Goal: Information Seeking & Learning: Check status

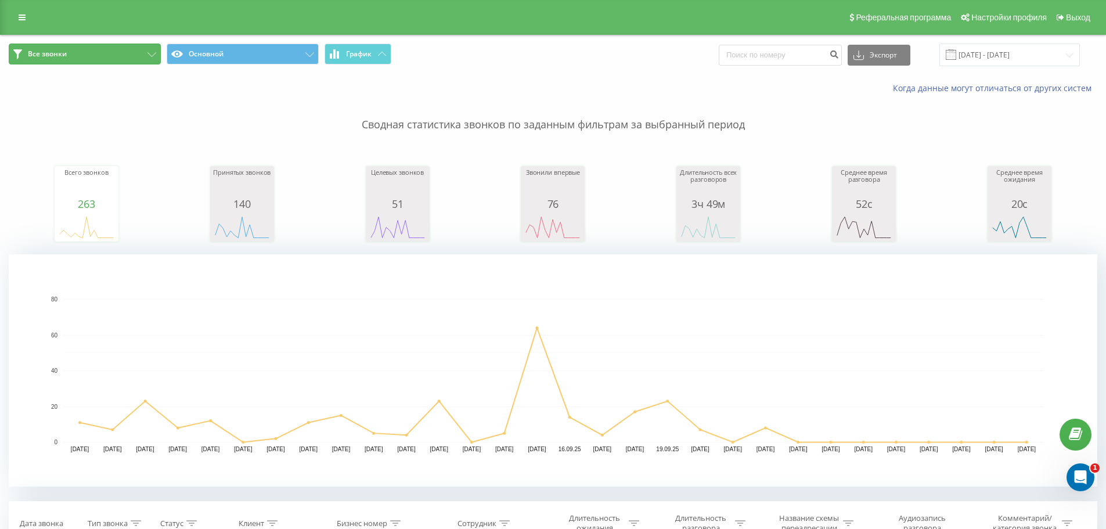
click at [103, 55] on button "Все звонки" at bounding box center [85, 54] width 152 height 21
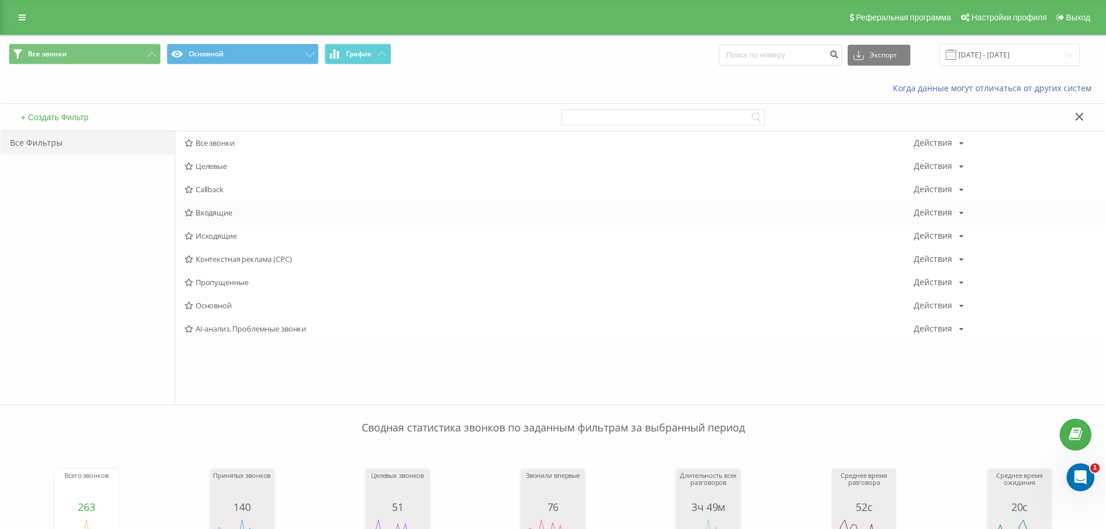
click at [208, 215] on span "Входящие" at bounding box center [549, 212] width 729 height 8
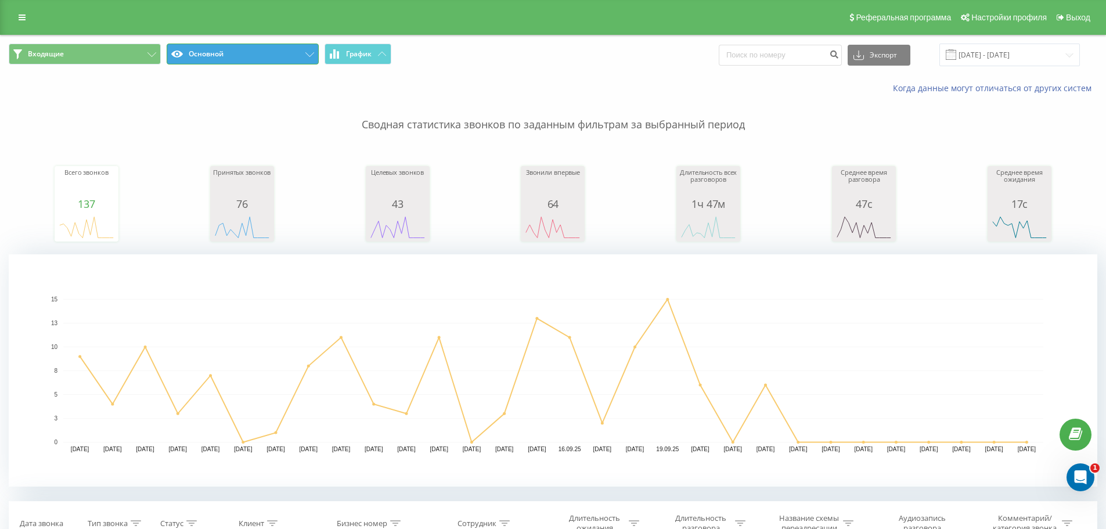
click at [252, 59] on button "Основной" at bounding box center [243, 54] width 152 height 21
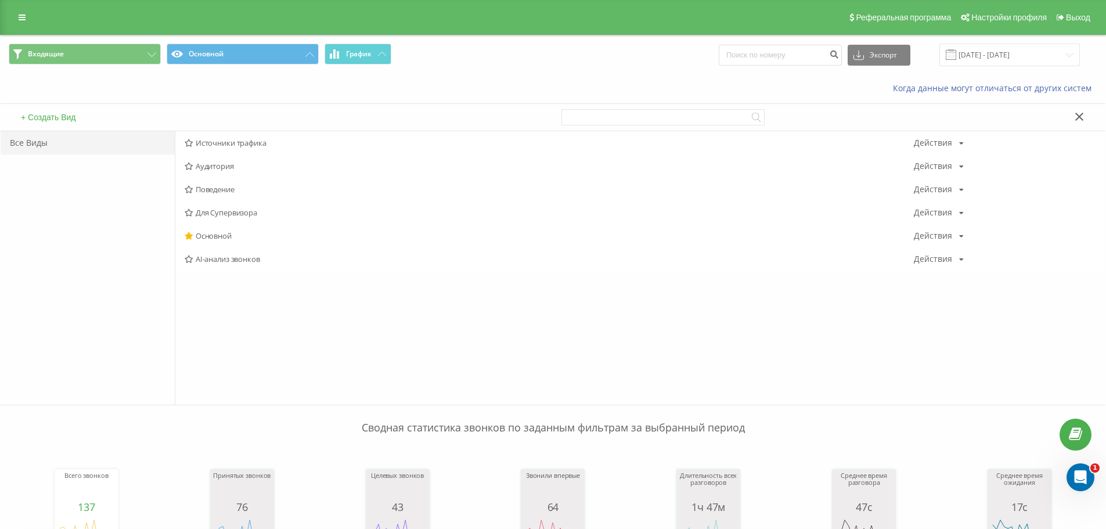
click at [235, 96] on div "Когда данные могут отличаться от других систем" at bounding box center [553, 88] width 1105 height 28
click at [1076, 114] on icon at bounding box center [1080, 117] width 9 height 8
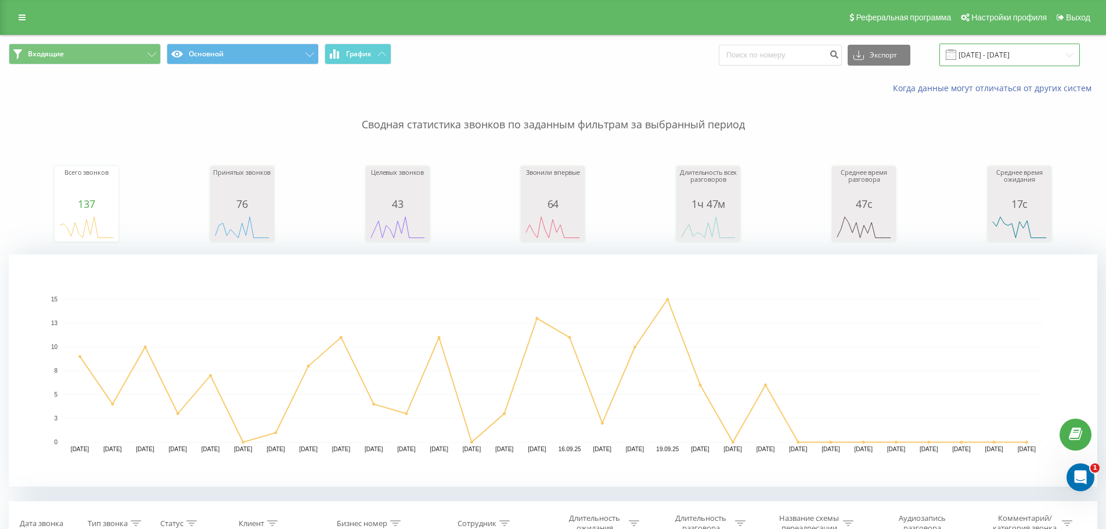
click at [1024, 45] on input "[DATE] - [DATE]" at bounding box center [1010, 55] width 141 height 23
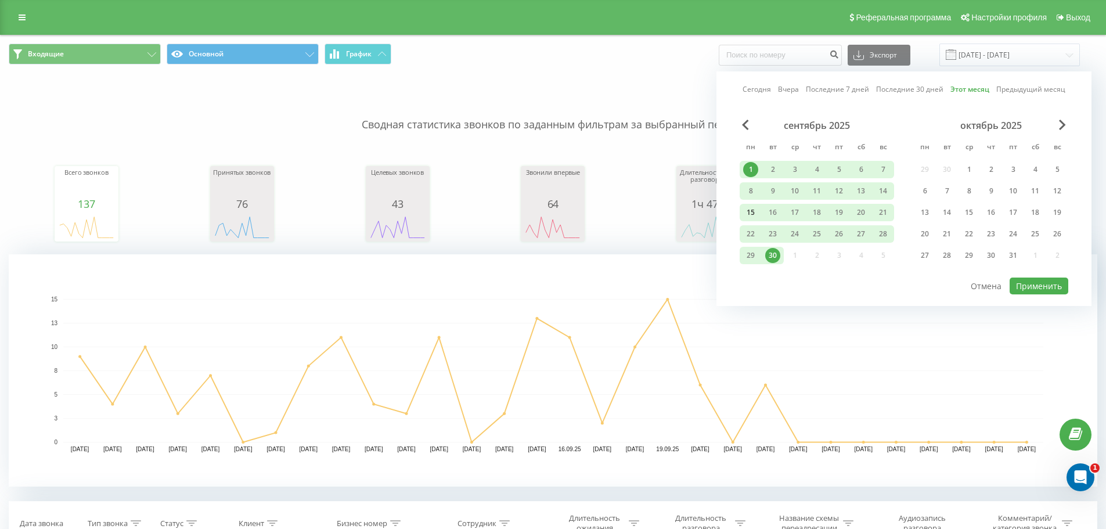
click at [751, 211] on div "15" at bounding box center [750, 212] width 15 height 15
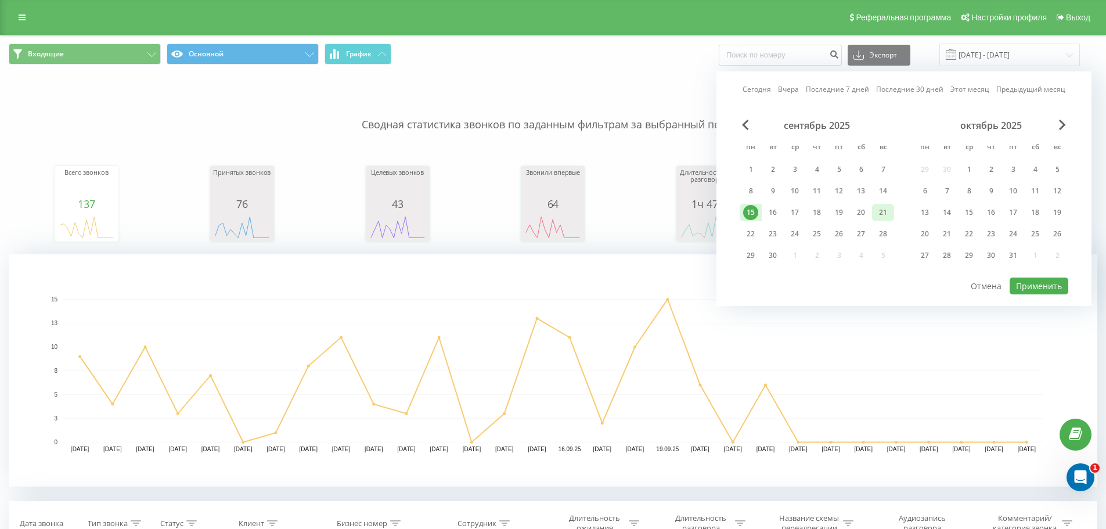
click at [884, 210] on div "21" at bounding box center [883, 212] width 15 height 15
click at [1046, 286] on button "Применить" at bounding box center [1039, 286] width 59 height 17
type input "[DATE] - [DATE]"
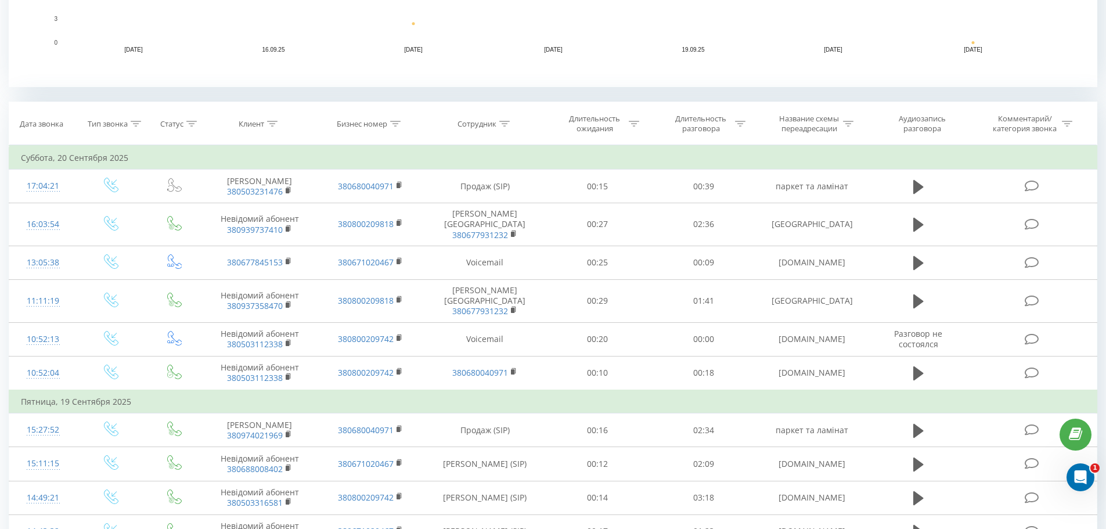
scroll to position [407, 0]
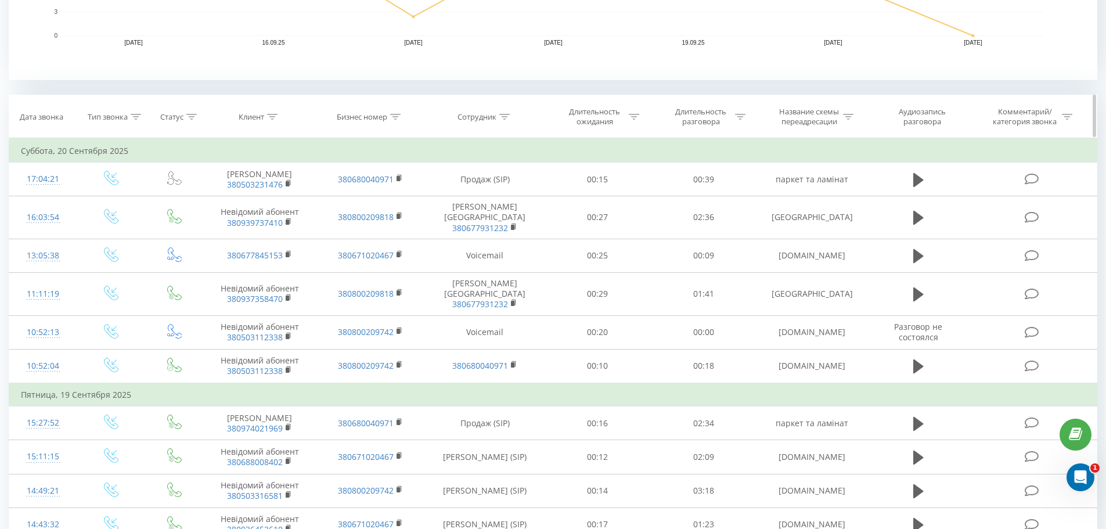
click at [846, 119] on icon at bounding box center [848, 117] width 10 height 6
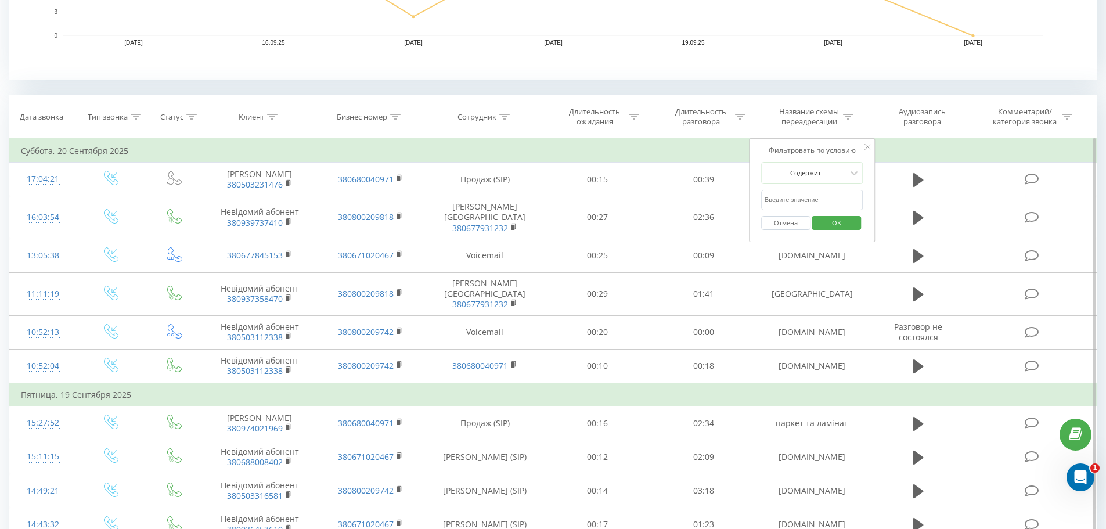
click at [822, 195] on input "text" at bounding box center [812, 200] width 102 height 20
type input "parket"
click at [831, 224] on span "OK" at bounding box center [837, 223] width 33 height 18
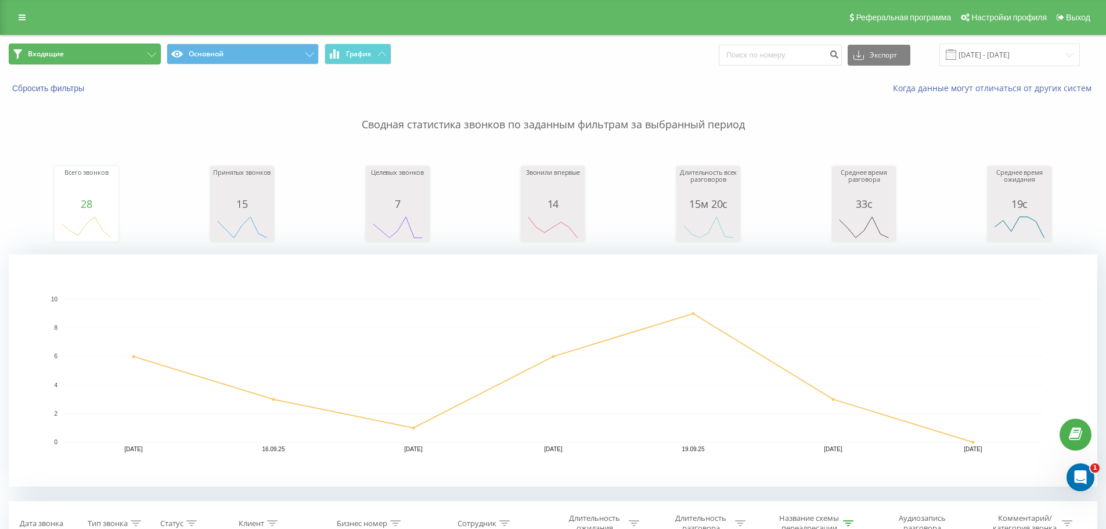
click at [93, 45] on button "Входящие" at bounding box center [85, 54] width 152 height 21
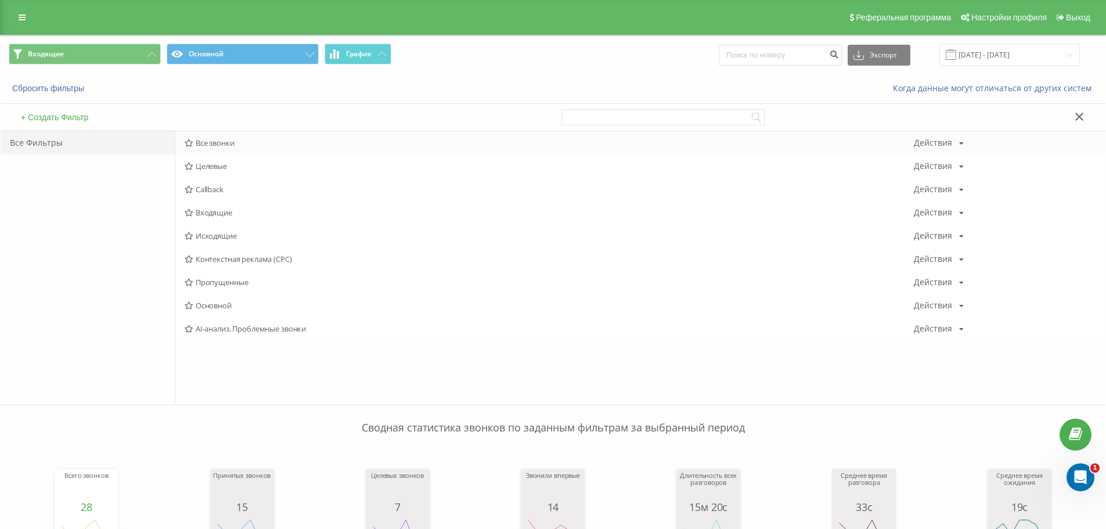
click at [212, 142] on span "Все звонки" at bounding box center [549, 143] width 729 height 8
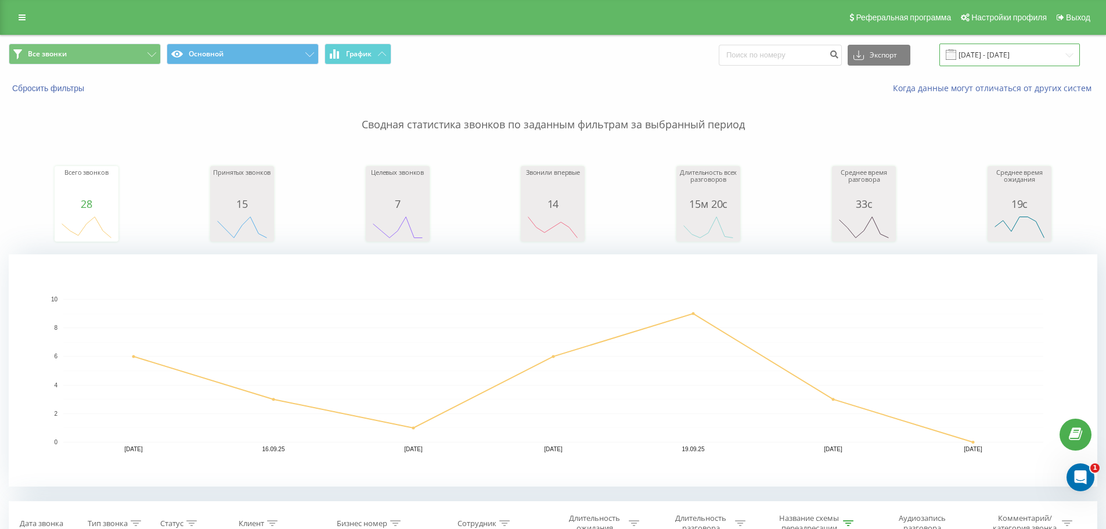
click at [995, 57] on input "[DATE] - [DATE]" at bounding box center [1010, 55] width 141 height 23
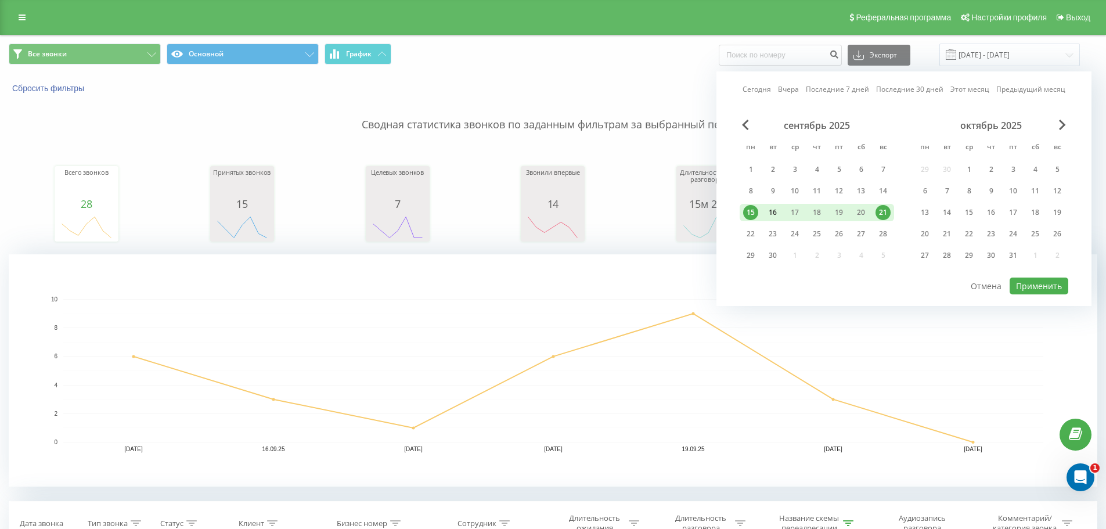
drag, startPoint x: 752, startPoint y: 167, endPoint x: 774, endPoint y: 221, distance: 57.8
click at [751, 167] on div "1" at bounding box center [750, 169] width 15 height 15
click at [775, 250] on div "30" at bounding box center [772, 255] width 15 height 15
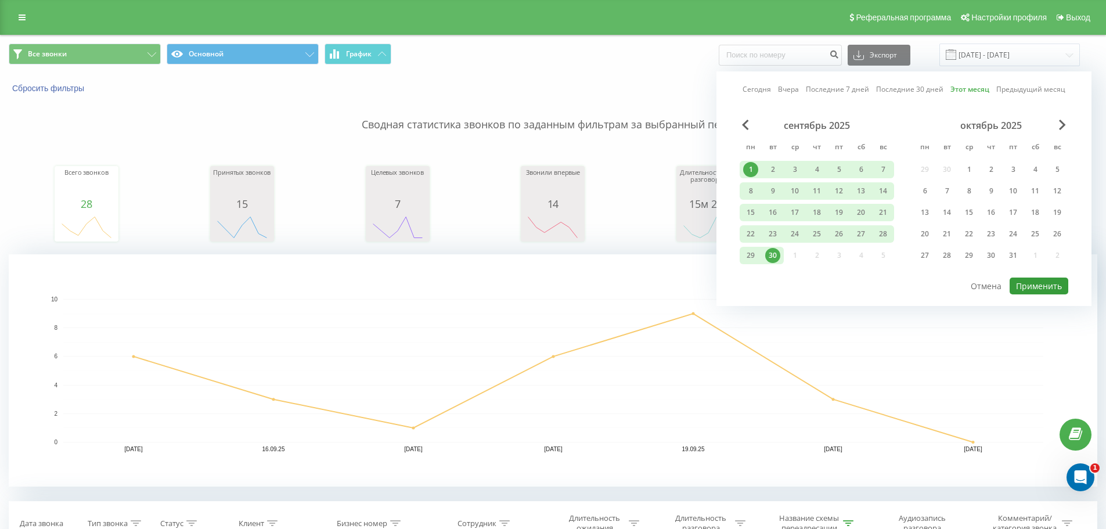
click at [1047, 286] on button "Применить" at bounding box center [1039, 286] width 59 height 17
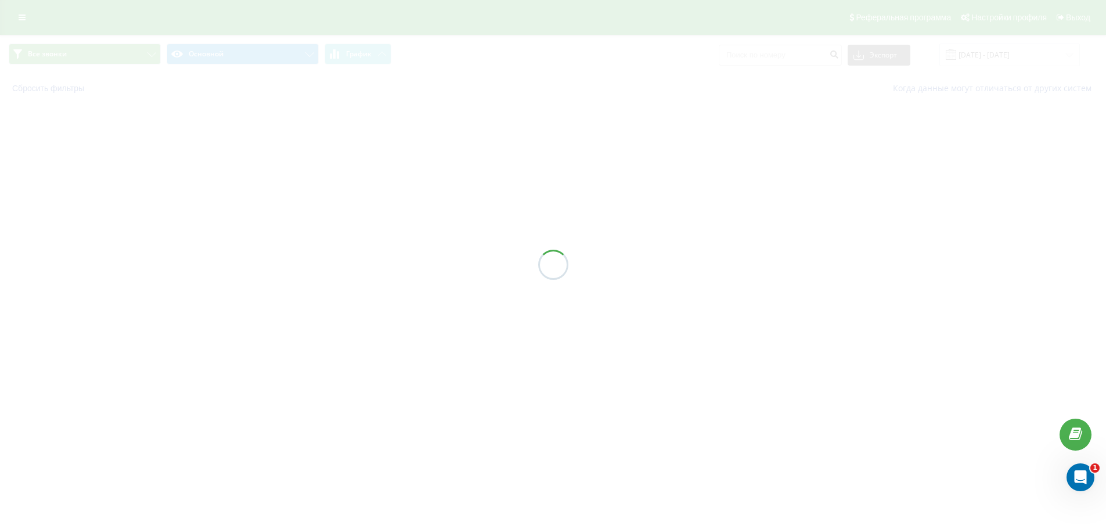
type input "[DATE] - [DATE]"
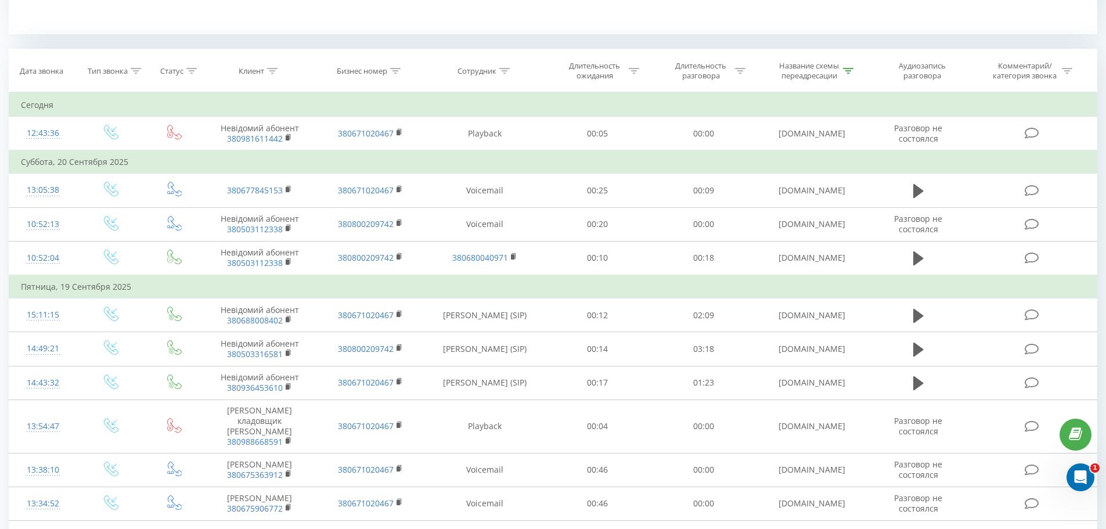
scroll to position [465, 0]
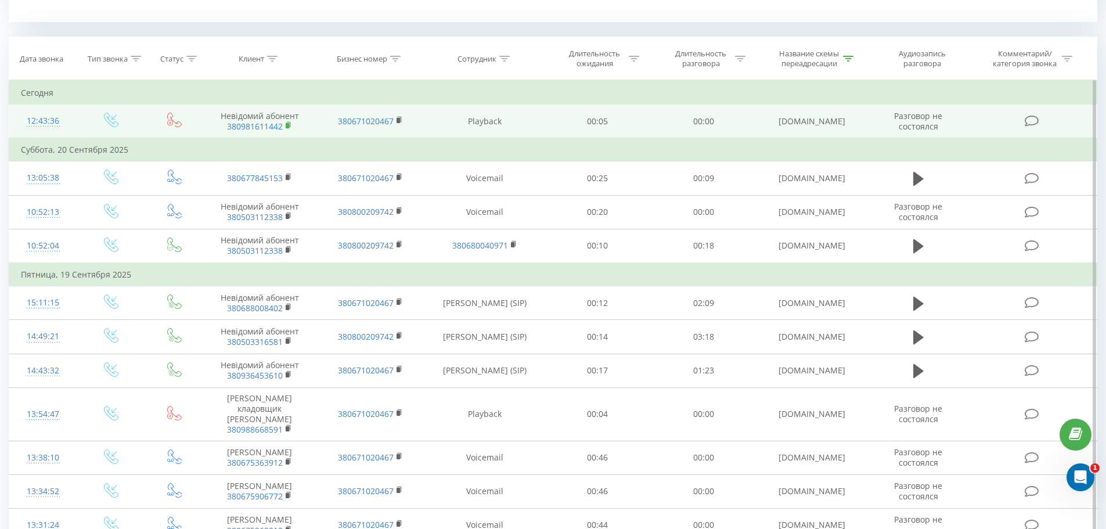
click at [286, 123] on rect at bounding box center [287, 125] width 3 height 5
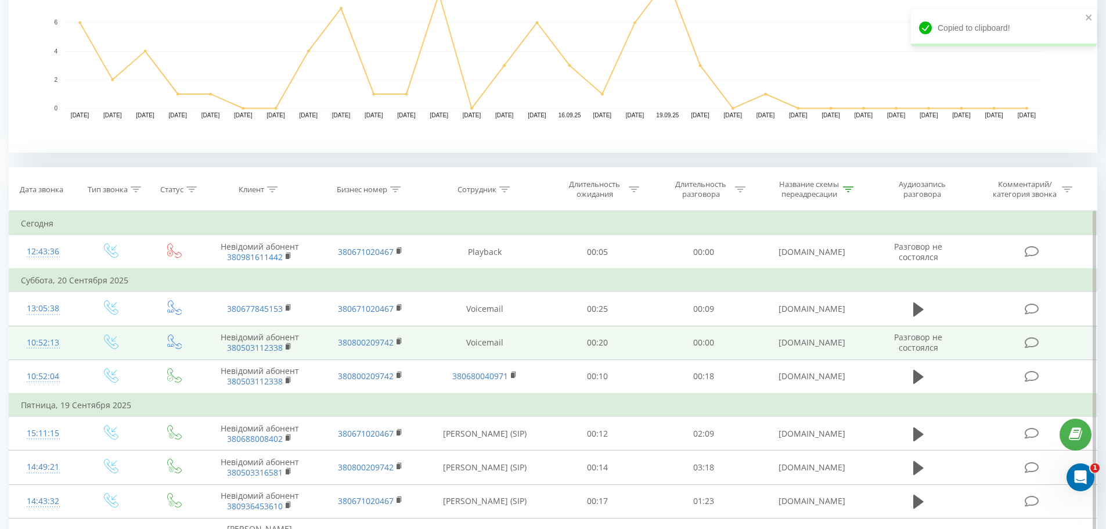
scroll to position [348, 0]
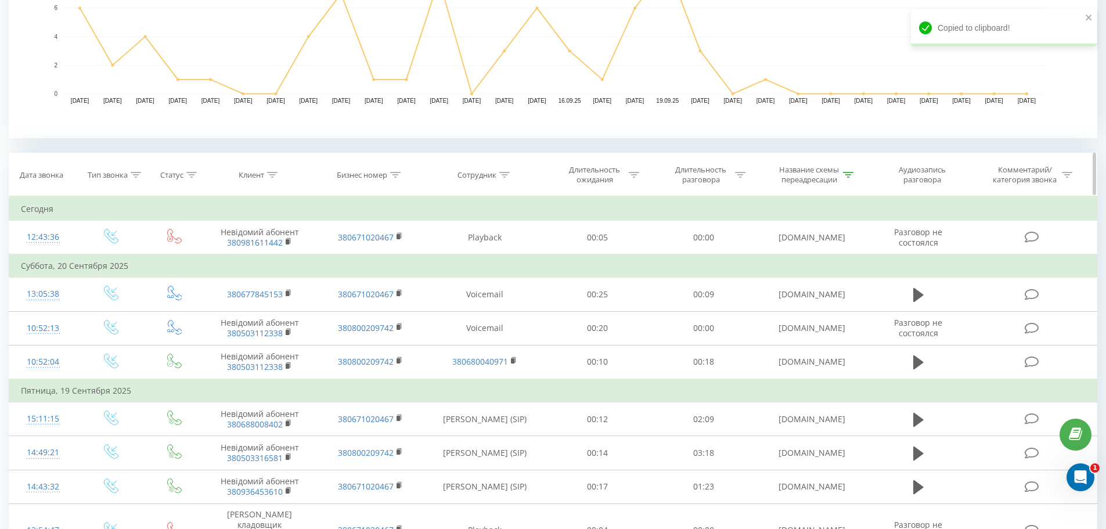
click at [848, 172] on icon at bounding box center [848, 175] width 10 height 6
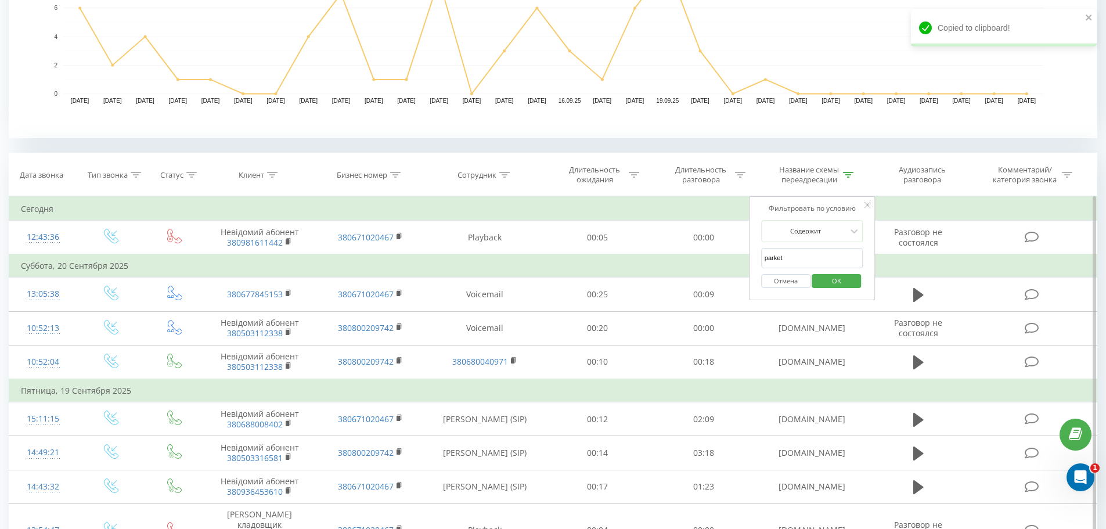
click at [793, 279] on button "Отмена" at bounding box center [785, 281] width 49 height 15
